Goal: Information Seeking & Learning: Learn about a topic

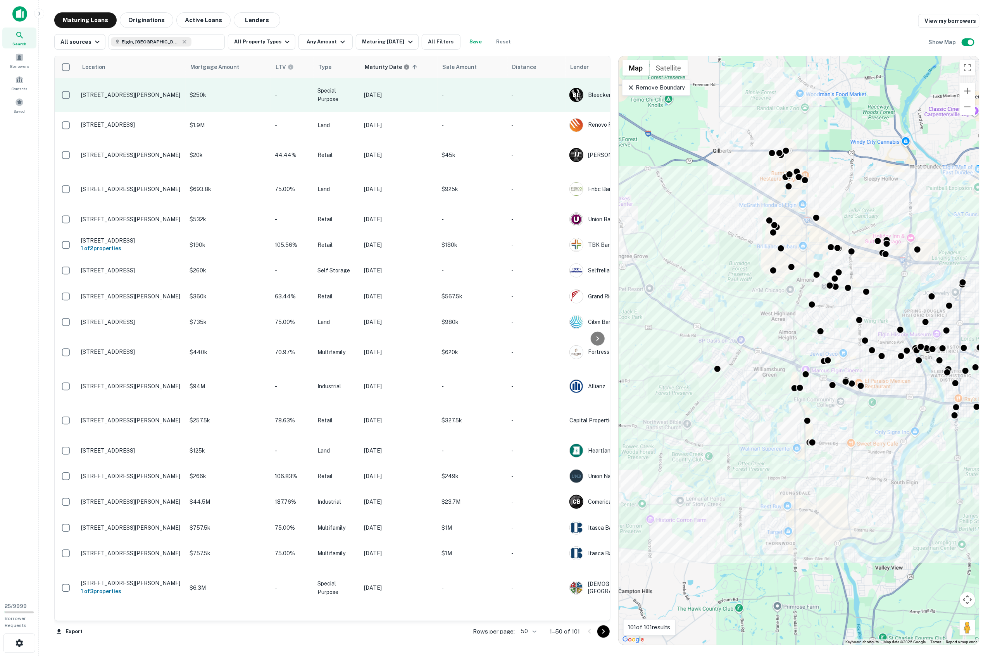
click at [121, 96] on p "[STREET_ADDRESS][PERSON_NAME]" at bounding box center [131, 94] width 101 height 7
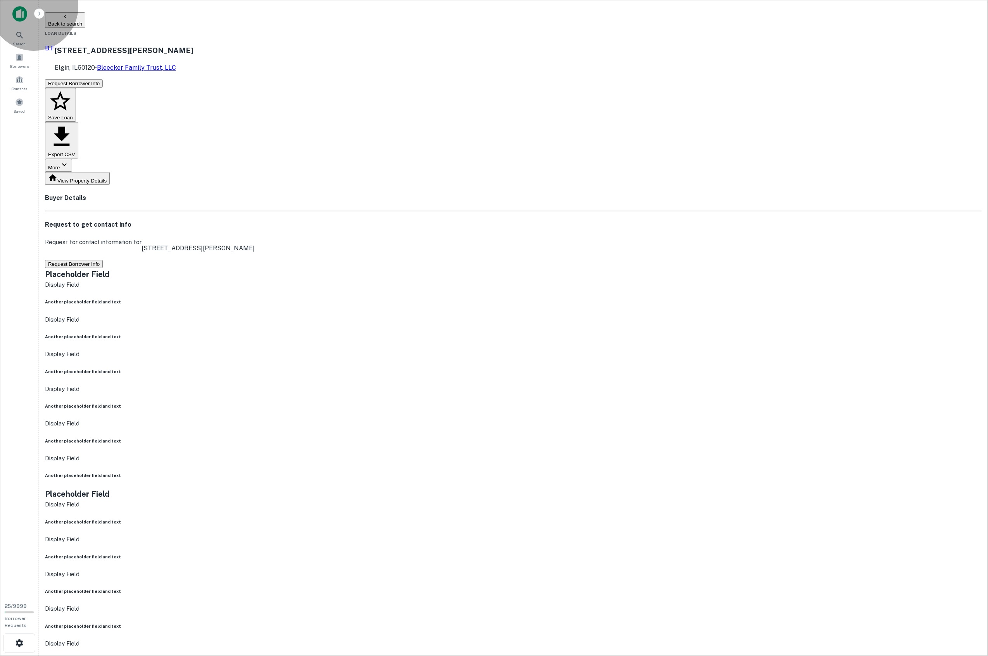
click at [110, 172] on button "View Property Details" at bounding box center [77, 178] width 65 height 13
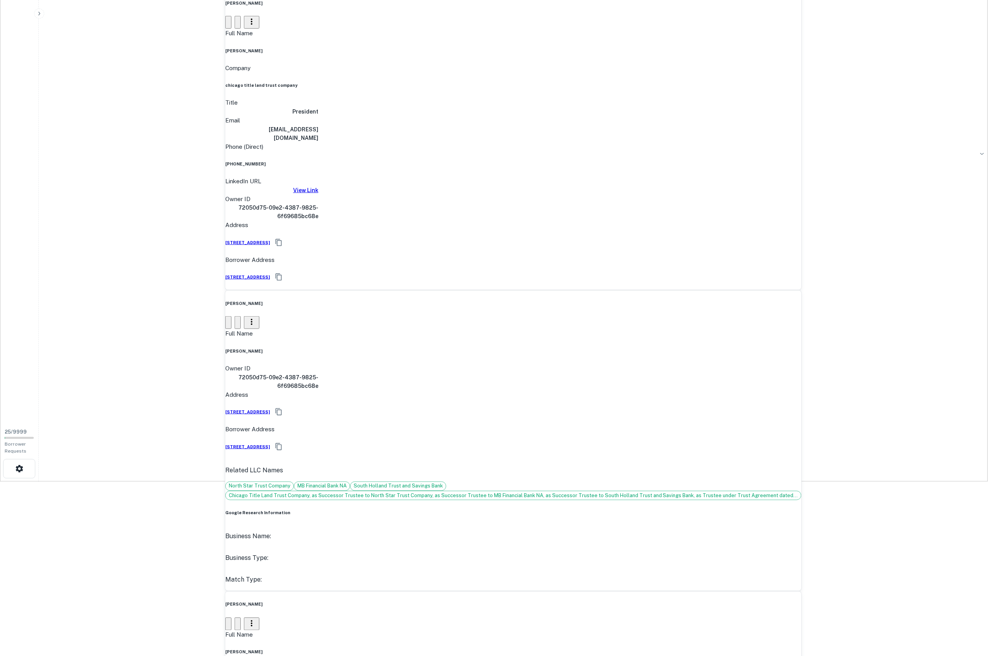
scroll to position [523, 0]
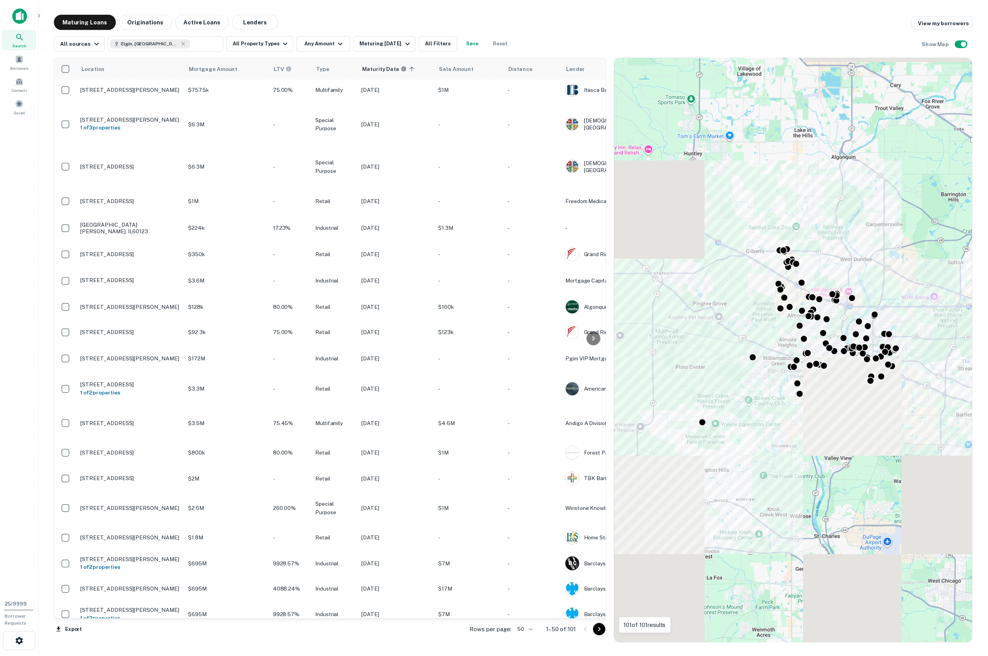
scroll to position [846, 0]
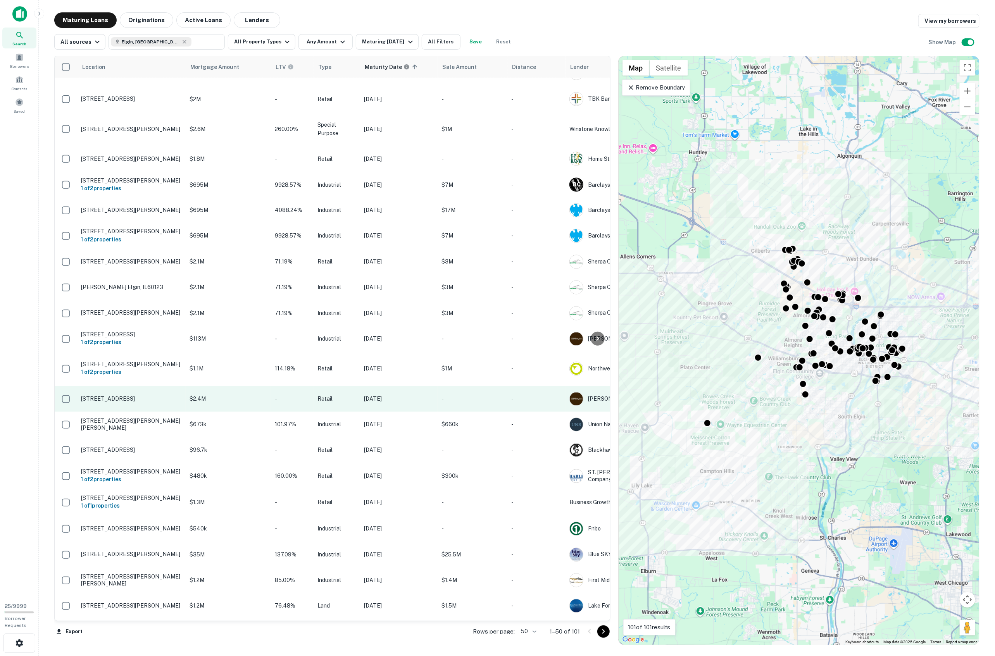
click at [121, 396] on p "[STREET_ADDRESS]" at bounding box center [131, 399] width 101 height 7
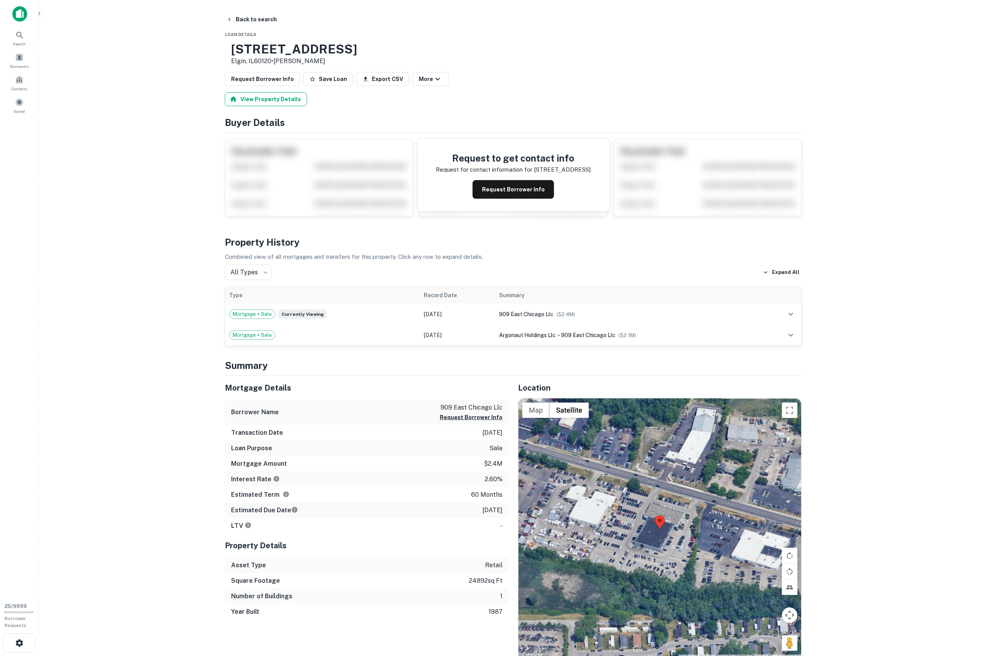
click at [259, 94] on button "View Property Details" at bounding box center [266, 99] width 82 height 14
